Goal: Task Accomplishment & Management: Use online tool/utility

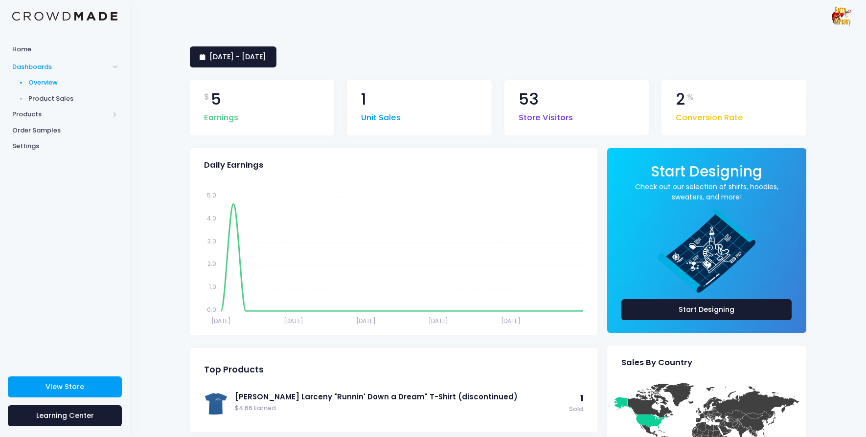
click at [94, 13] on link at bounding box center [64, 16] width 105 height 10
click at [35, 111] on span "Products" at bounding box center [60, 115] width 97 height 10
click at [68, 99] on span "Product Builder" at bounding box center [72, 99] width 89 height 10
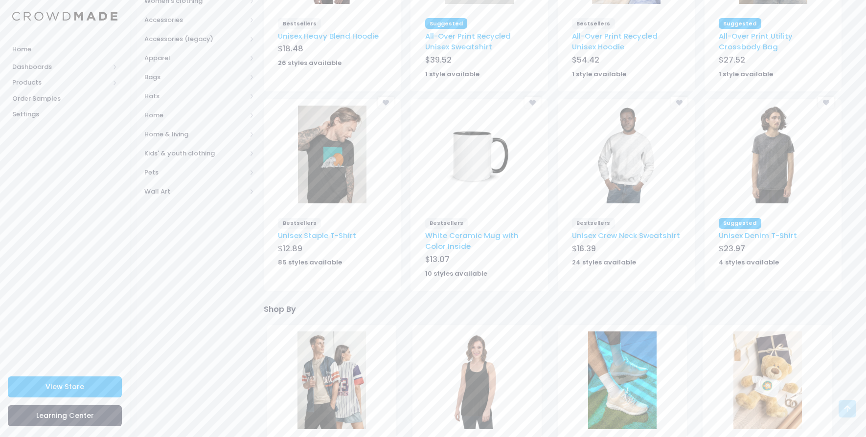
scroll to position [219, 0]
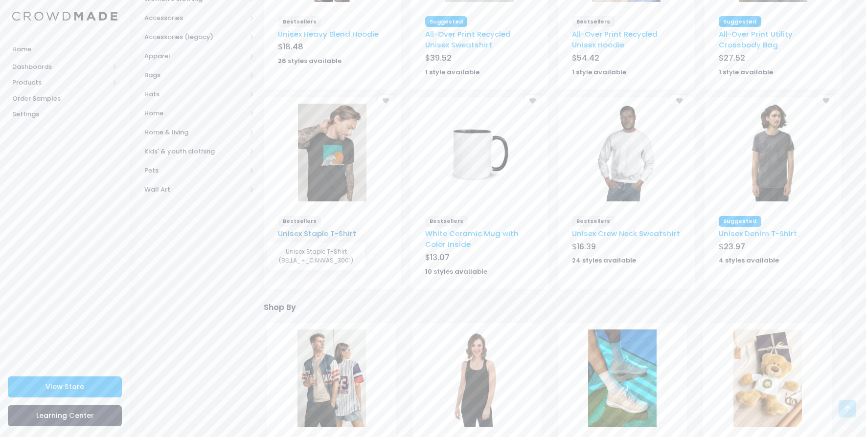
click at [314, 237] on link "Unisex Staple T-Shirt" at bounding box center [317, 233] width 78 height 10
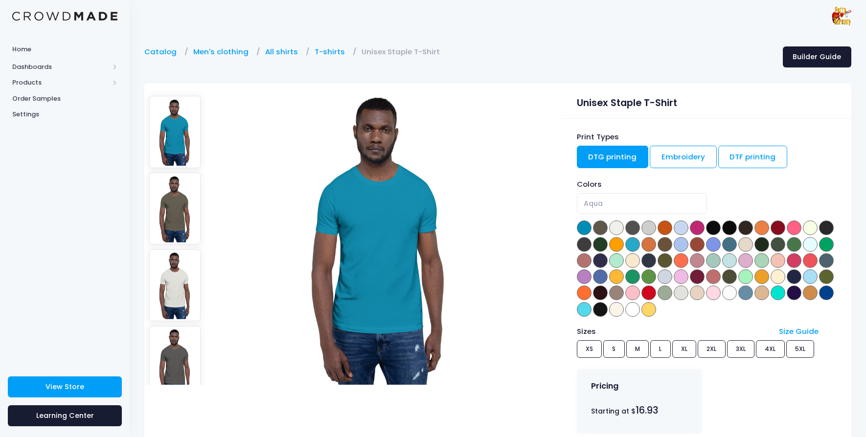
scroll to position [141, 0]
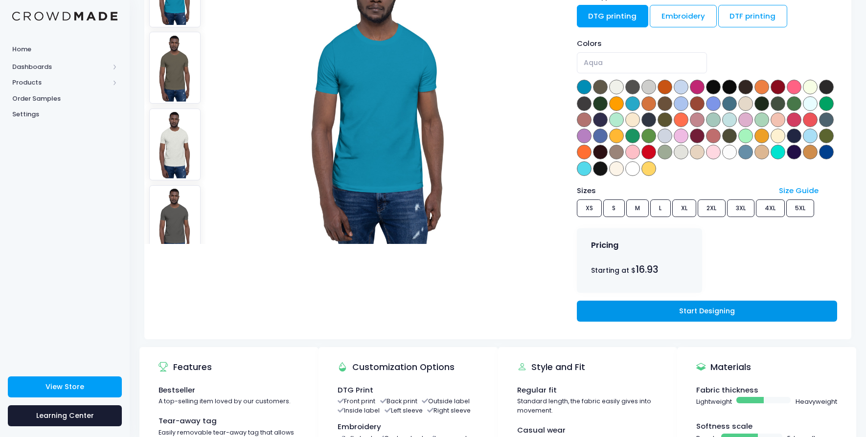
click at [690, 311] on link "Start Designing" at bounding box center [707, 311] width 260 height 21
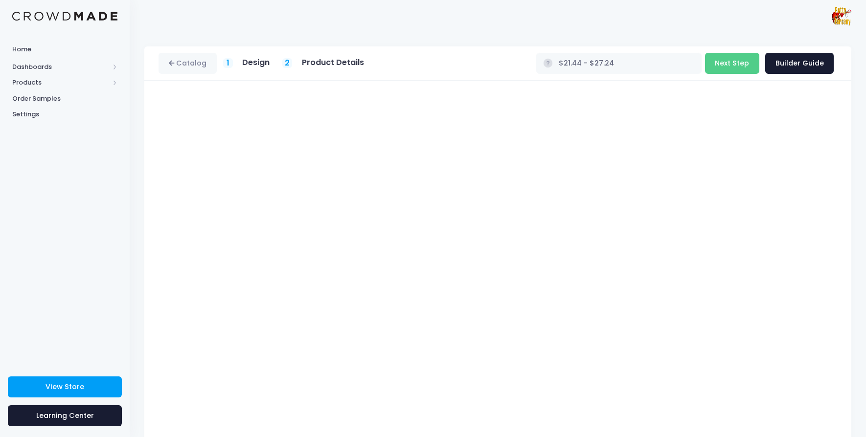
type input "$25.95 - $31.75"
click at [733, 66] on button "Next Step" at bounding box center [732, 63] width 54 height 21
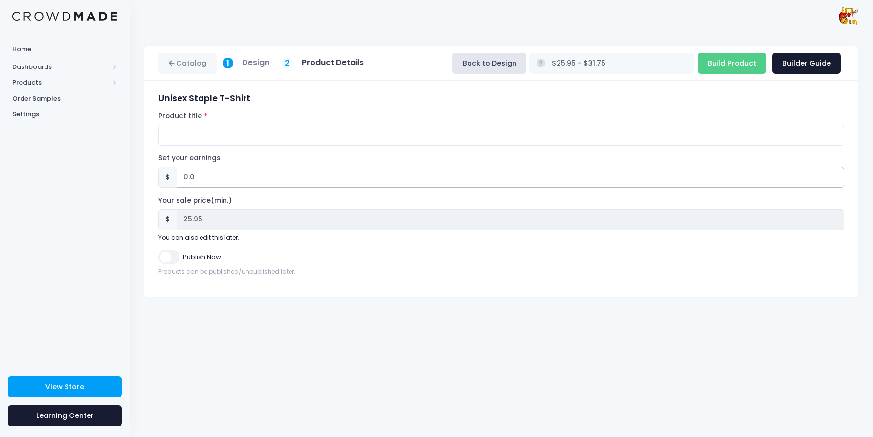
click at [214, 182] on input "0.0" at bounding box center [510, 177] width 667 height 21
drag, startPoint x: 214, startPoint y: 181, endPoint x: 181, endPoint y: 181, distance: 32.8
click at [181, 181] on input "0.0" at bounding box center [510, 177] width 667 height 21
type input "5"
type input "$30.95 - $36.75"
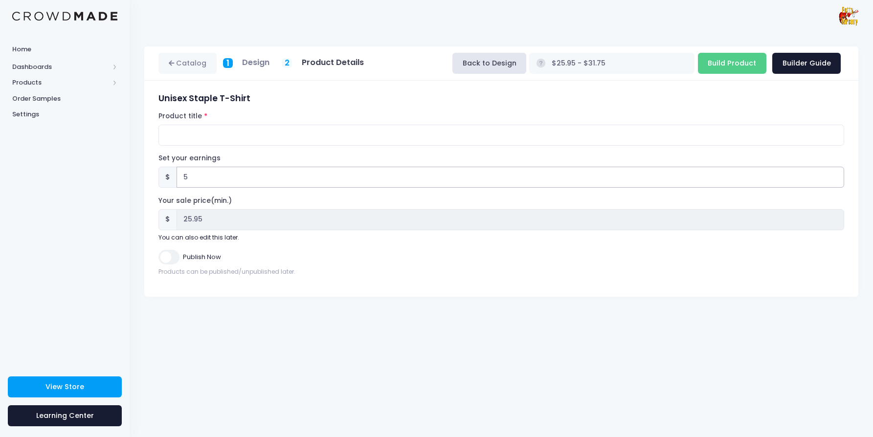
type input "30.95"
type input "5.00"
click at [316, 99] on h3 "Unisex Staple T-Shirt" at bounding box center [501, 98] width 686 height 10
click at [191, 134] on input "Product title" at bounding box center [501, 135] width 686 height 21
type input "Disrupted Science T-Shirt"
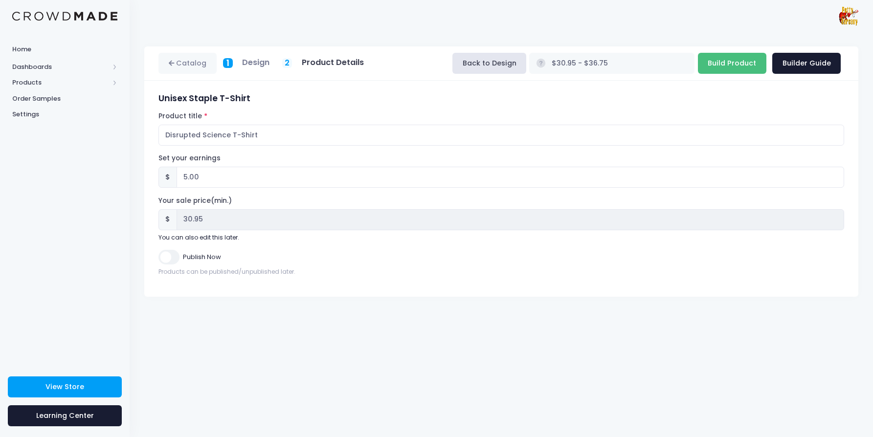
click at [737, 64] on input "Build Product" at bounding box center [732, 63] width 68 height 21
type input "Building product..."
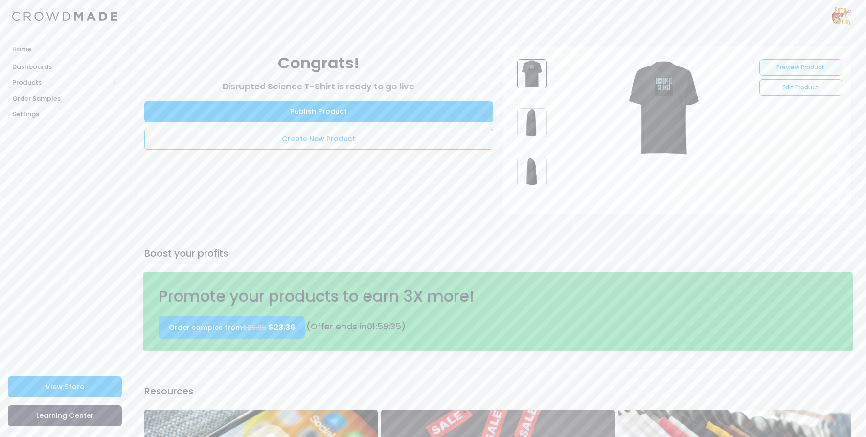
click at [800, 68] on link "Preview Product" at bounding box center [800, 67] width 82 height 17
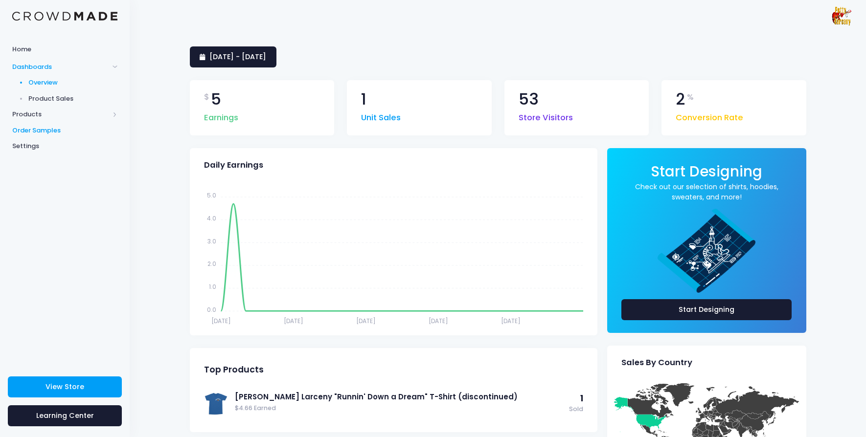
click at [36, 130] on span "Order Samples" at bounding box center [64, 131] width 105 height 10
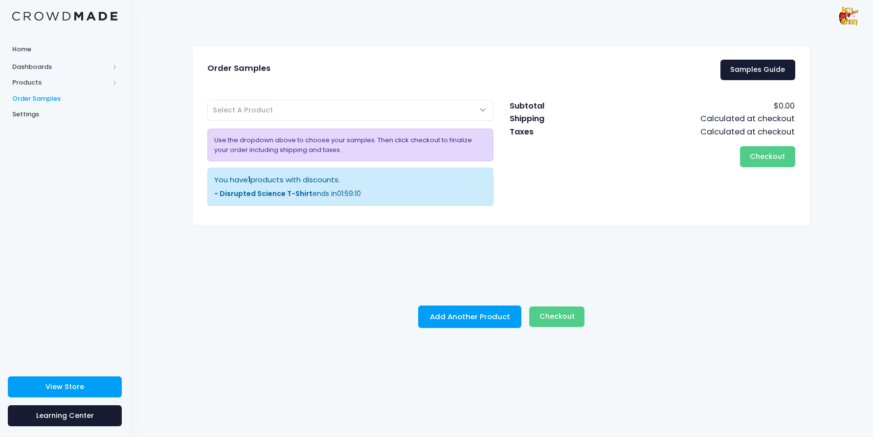
click at [400, 109] on span "Select A Product" at bounding box center [350, 110] width 286 height 21
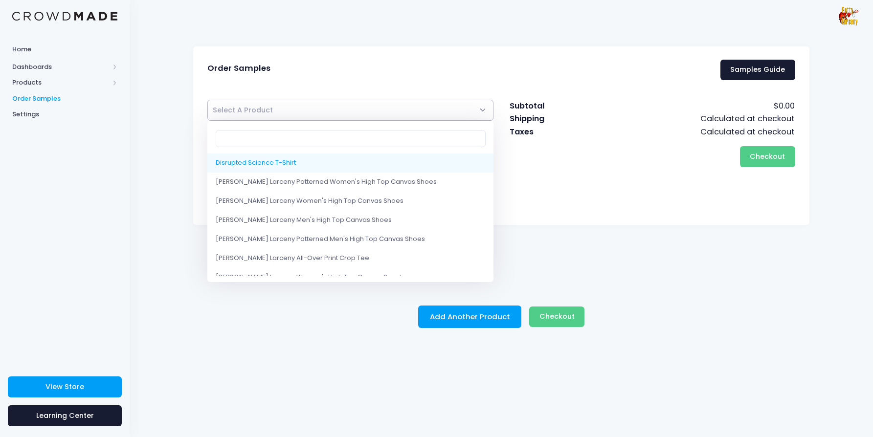
select select "10213836554514"
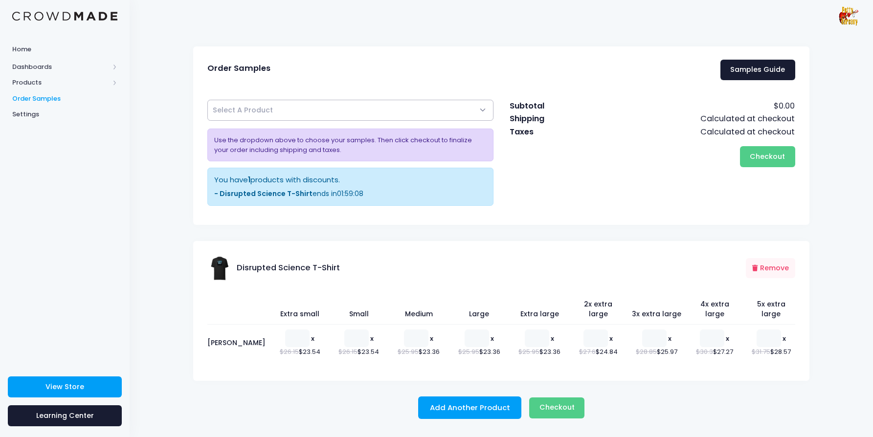
select select
type input "1"
click at [531, 330] on input "1" at bounding box center [537, 339] width 24 height 18
type input "1"
click at [404, 330] on input "1" at bounding box center [416, 339] width 24 height 18
